Goal: Book appointment/travel/reservation

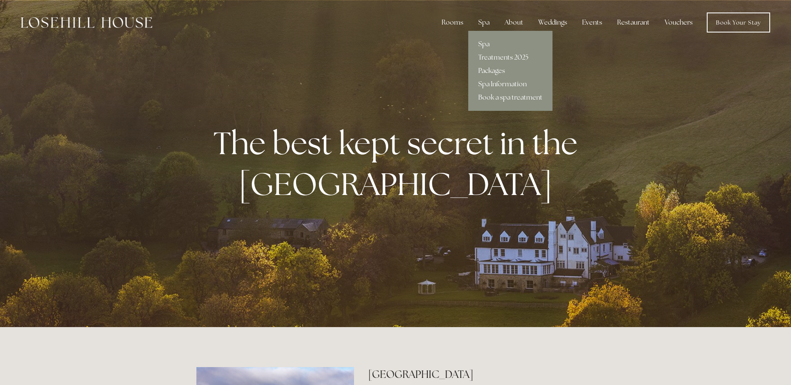
click at [495, 73] on link "Packages" at bounding box center [510, 70] width 84 height 13
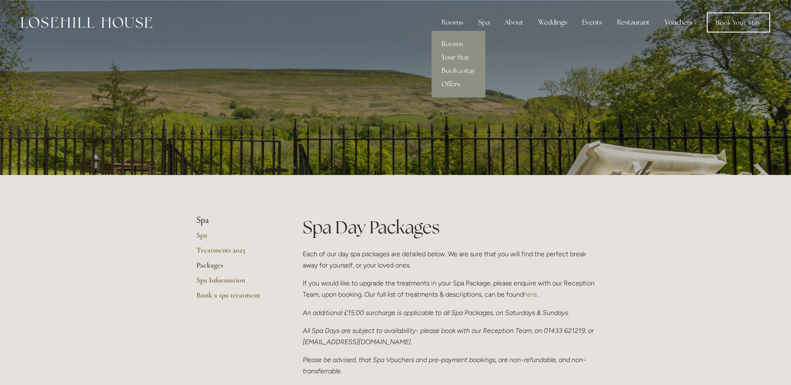
click at [465, 56] on link "Your Stay" at bounding box center [459, 57] width 54 height 13
